Goal: Task Accomplishment & Management: Complete application form

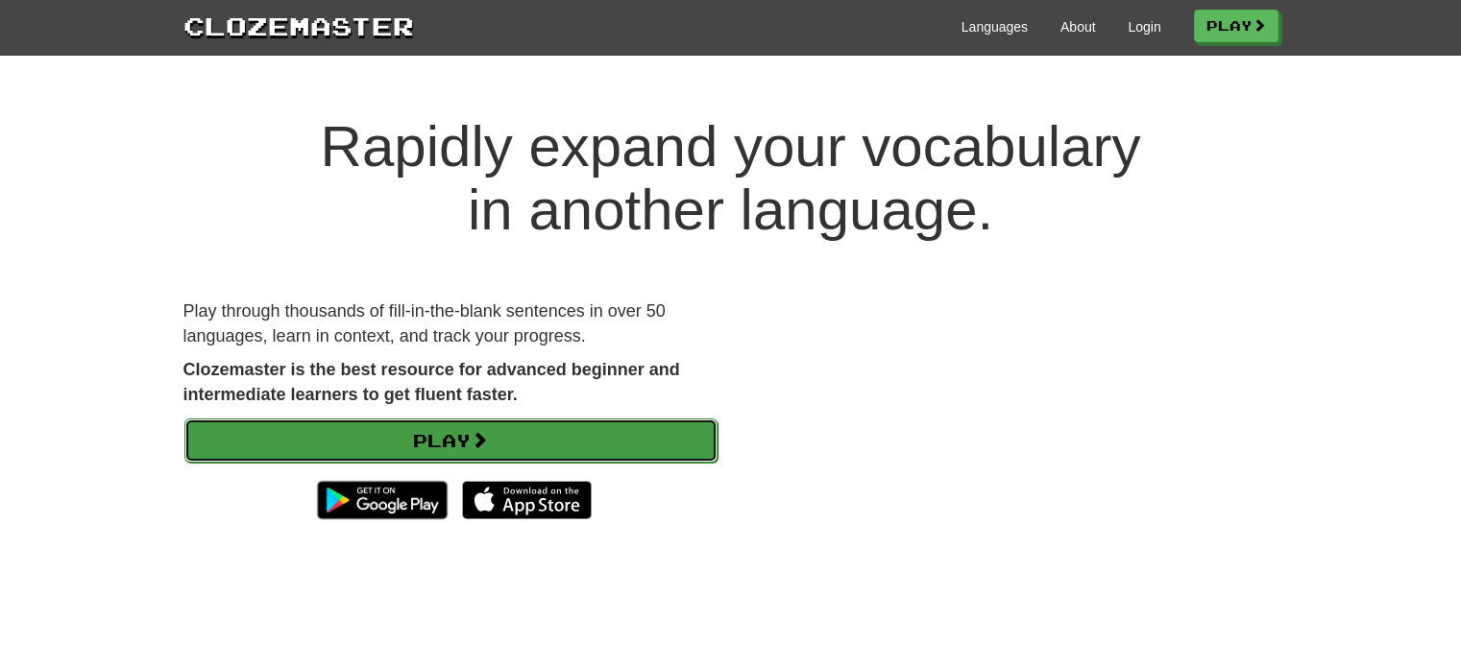
click at [599, 429] on link "Play" at bounding box center [450, 441] width 533 height 44
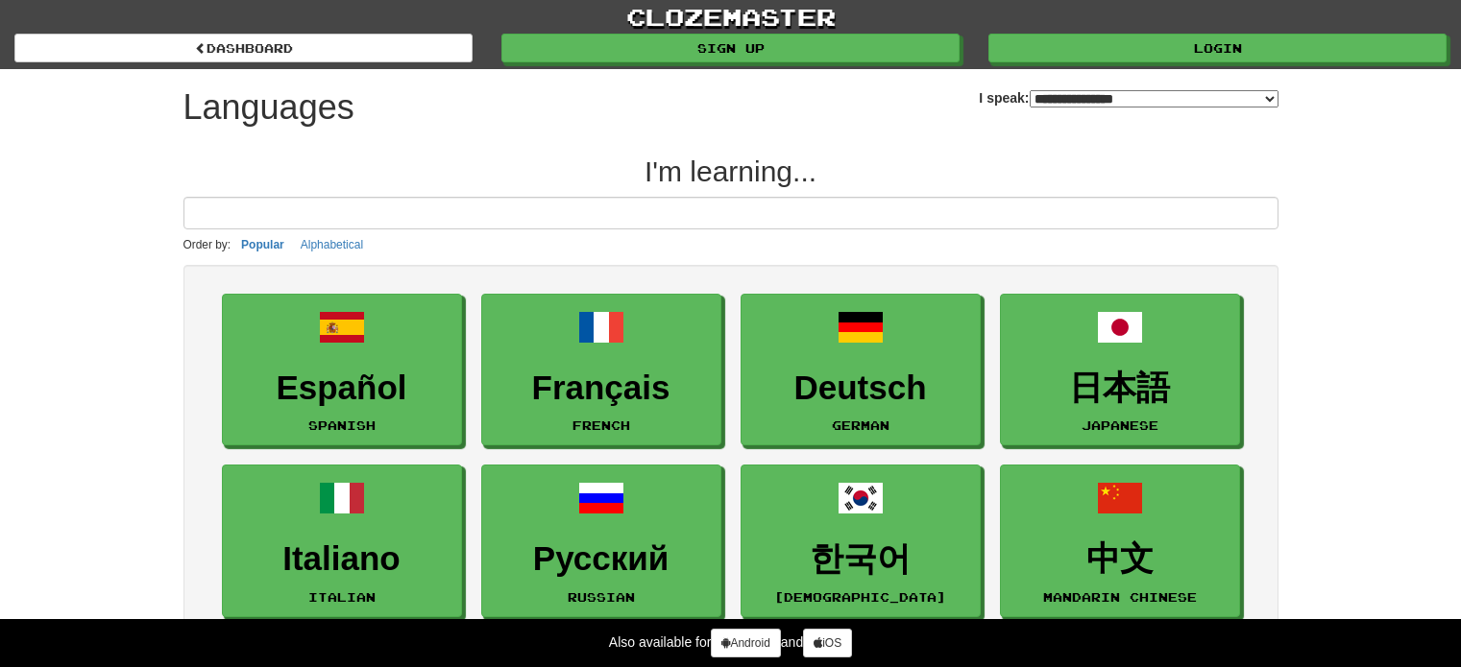
select select "*******"
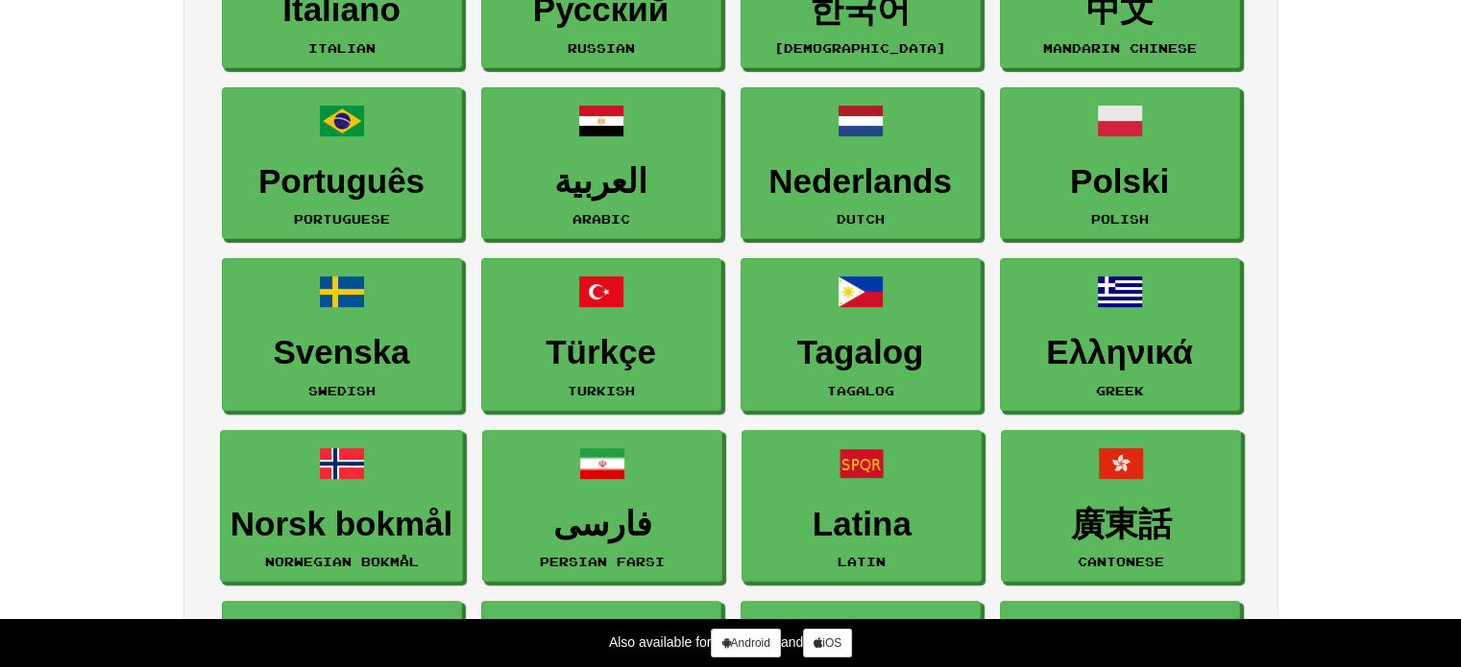
scroll to position [544, 0]
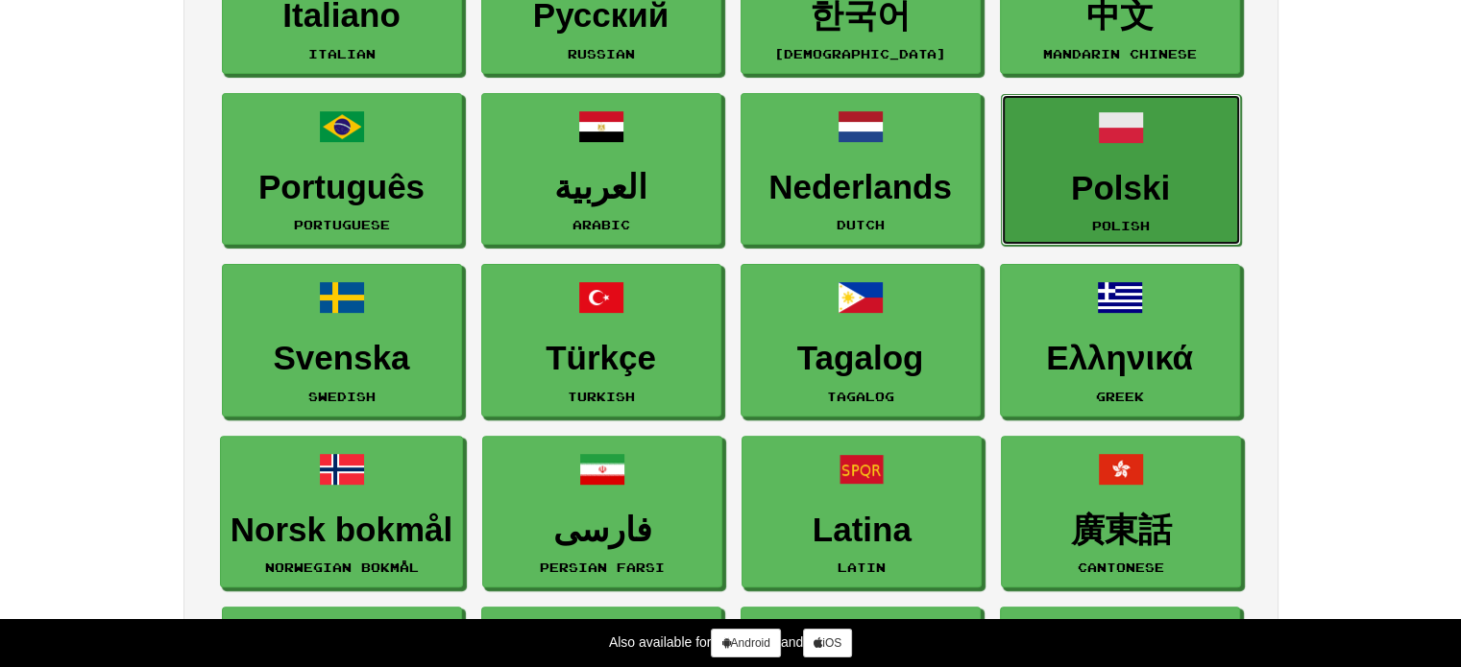
click at [1153, 204] on h3 "Polski" at bounding box center [1120, 188] width 219 height 37
